Goal: Navigation & Orientation: Find specific page/section

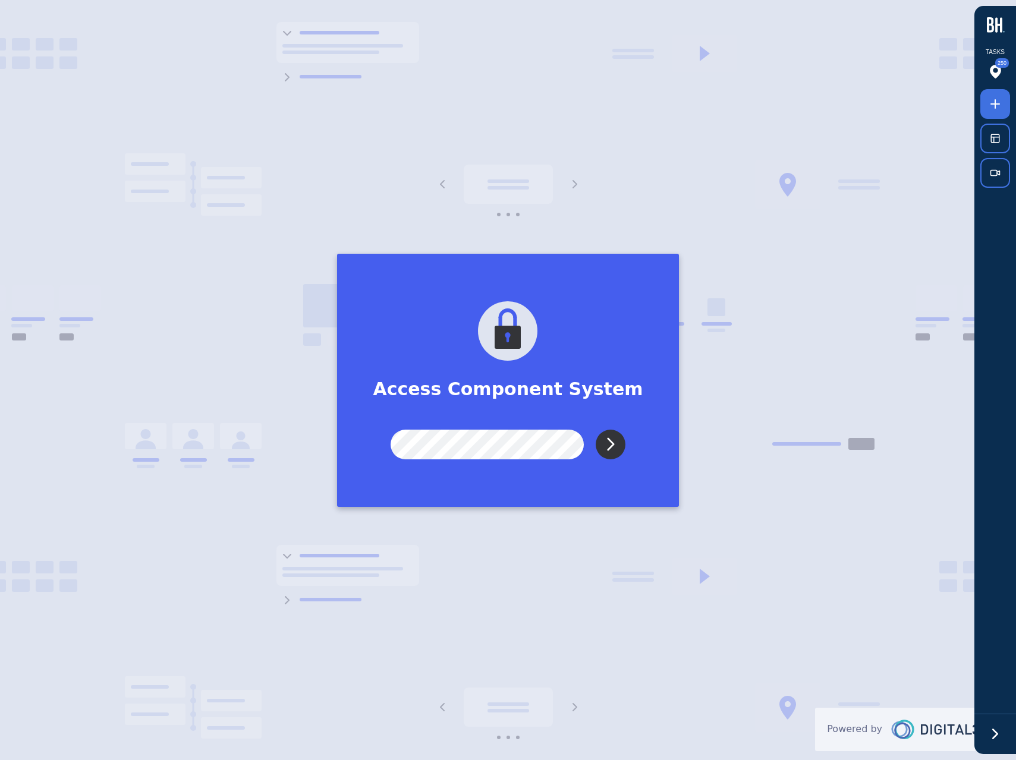
click at [613, 446] on input "Submit" at bounding box center [611, 445] width 30 height 30
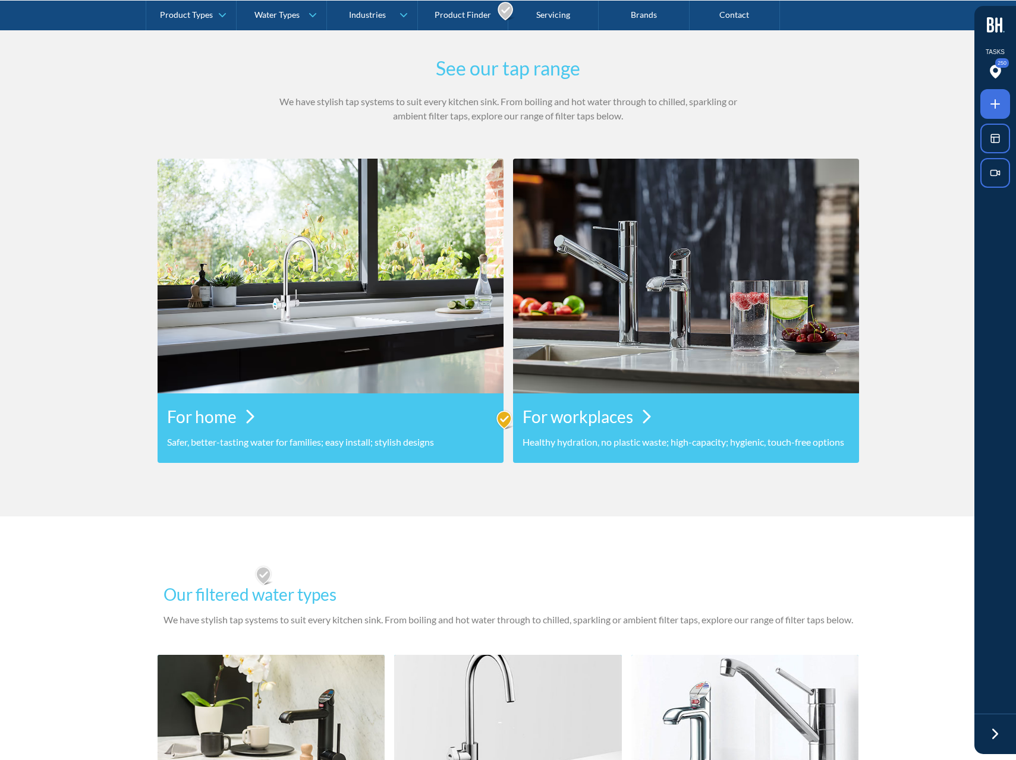
scroll to position [927, 0]
